Goal: Transaction & Acquisition: Purchase product/service

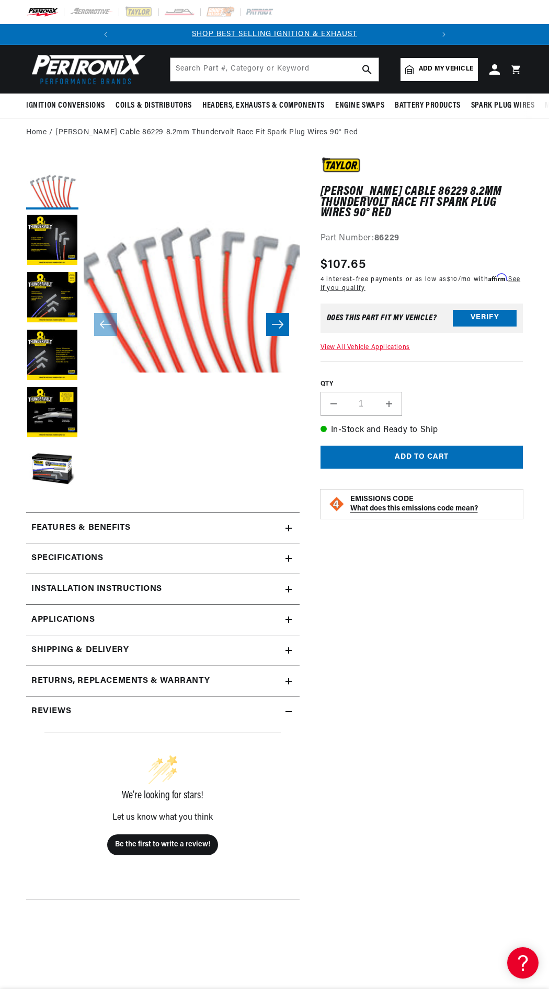
scroll to position [0, 317]
